Goal: Navigation & Orientation: Find specific page/section

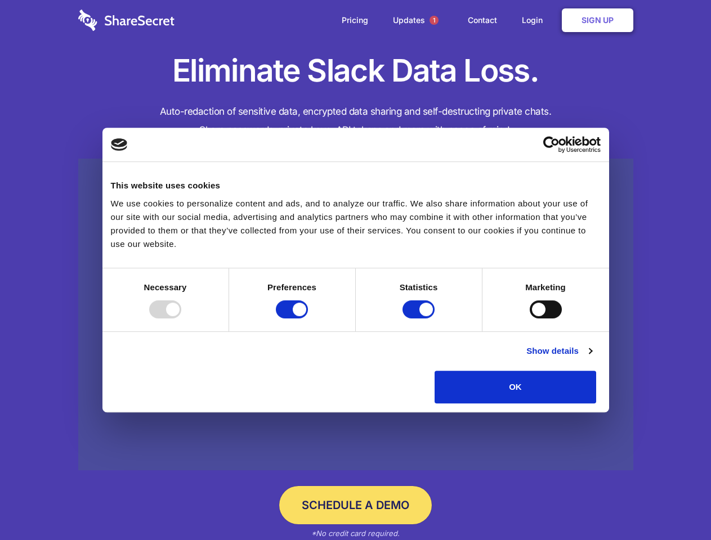
click at [181, 319] on div at bounding box center [165, 310] width 32 height 18
click at [308, 319] on input "Preferences" at bounding box center [292, 310] width 32 height 18
checkbox input "false"
click at [420, 319] on input "Statistics" at bounding box center [418, 310] width 32 height 18
checkbox input "false"
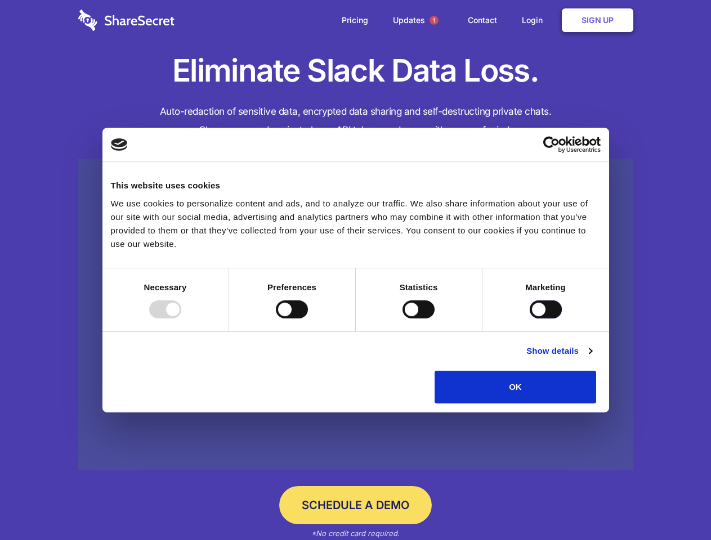
click at [530, 319] on input "Marketing" at bounding box center [546, 310] width 32 height 18
checkbox input "true"
click at [591, 358] on link "Show details" at bounding box center [558, 351] width 65 height 14
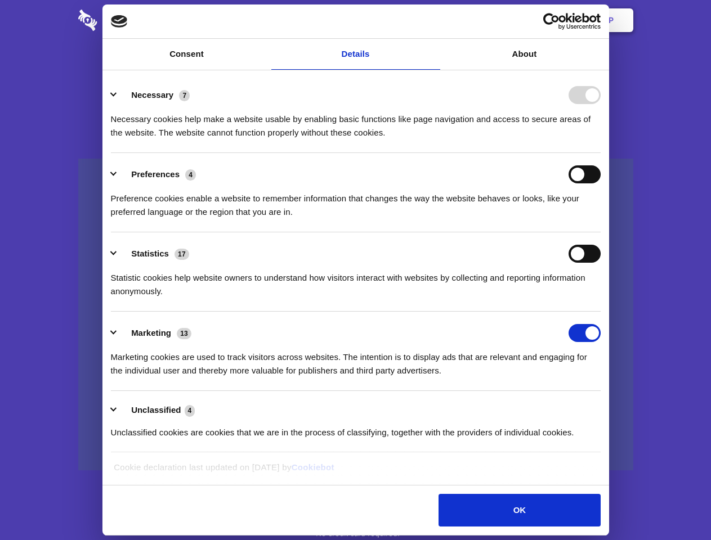
click at [600, 140] on div "Necessary cookies help make a website usable by enabling basic functions like p…" at bounding box center [356, 121] width 490 height 35
click at [433, 20] on span "1" at bounding box center [433, 20] width 9 height 9
